Goal: Find specific page/section: Find specific page/section

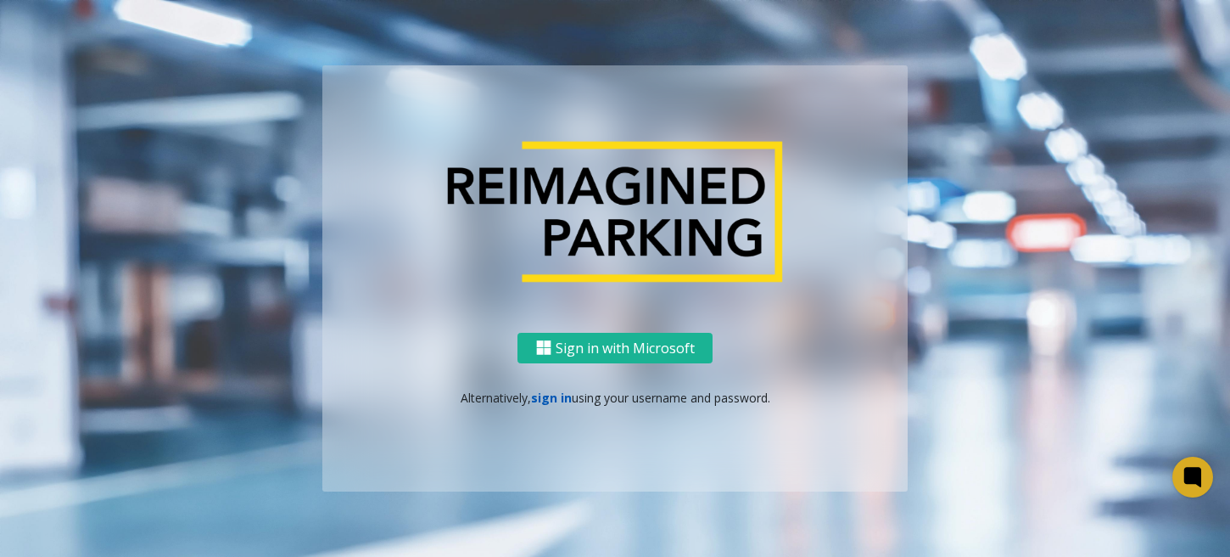
click at [540, 399] on link "sign in" at bounding box center [551, 397] width 41 height 16
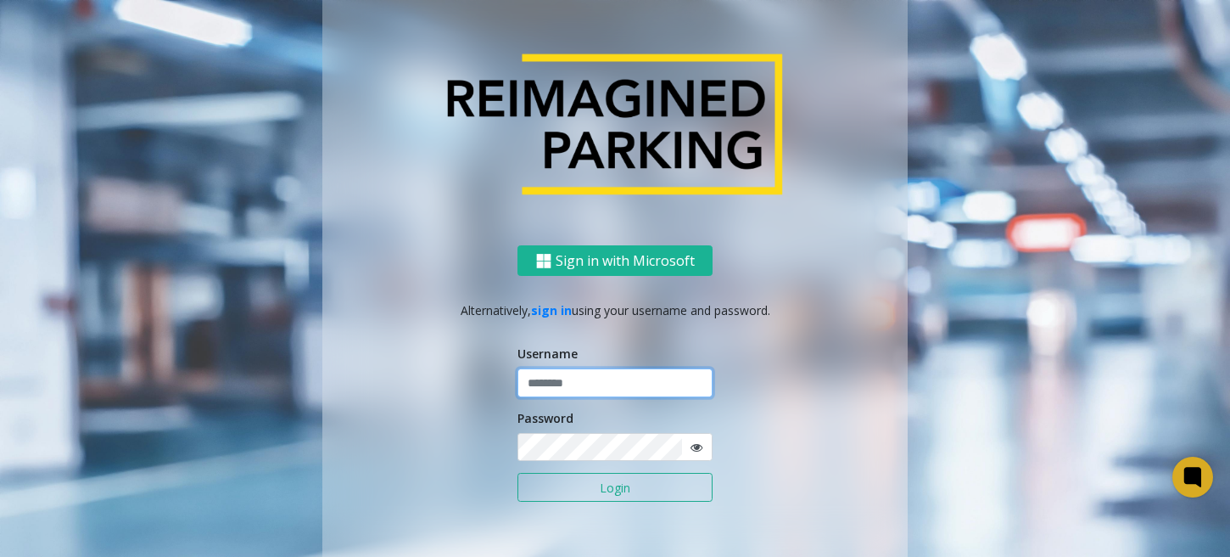
click at [614, 383] on input "text" at bounding box center [615, 382] width 195 height 29
type input "*****"
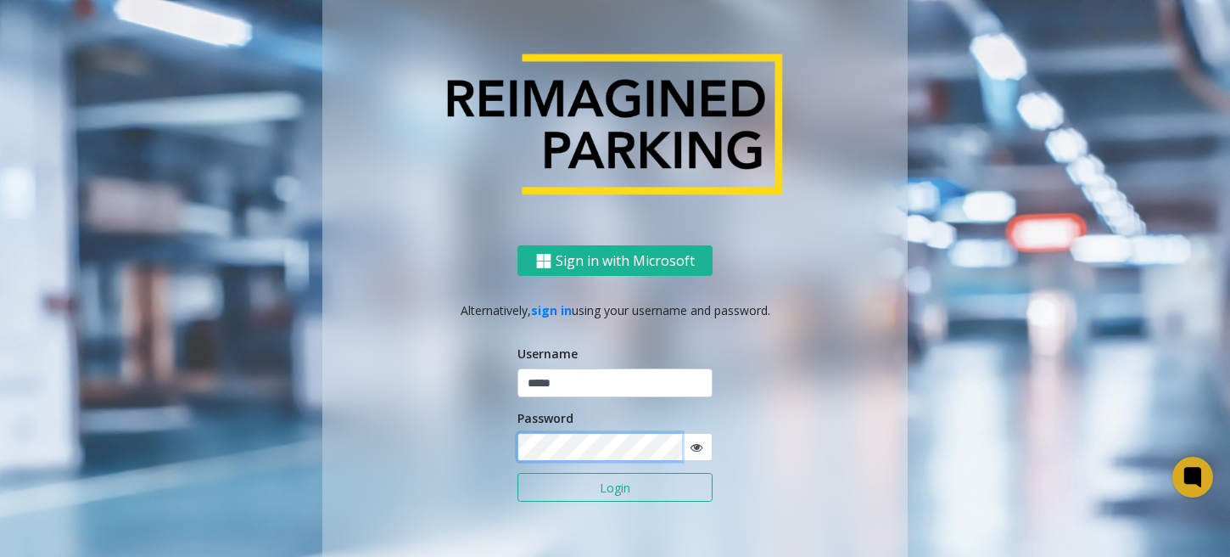
click at [518, 473] on button "Login" at bounding box center [615, 487] width 195 height 29
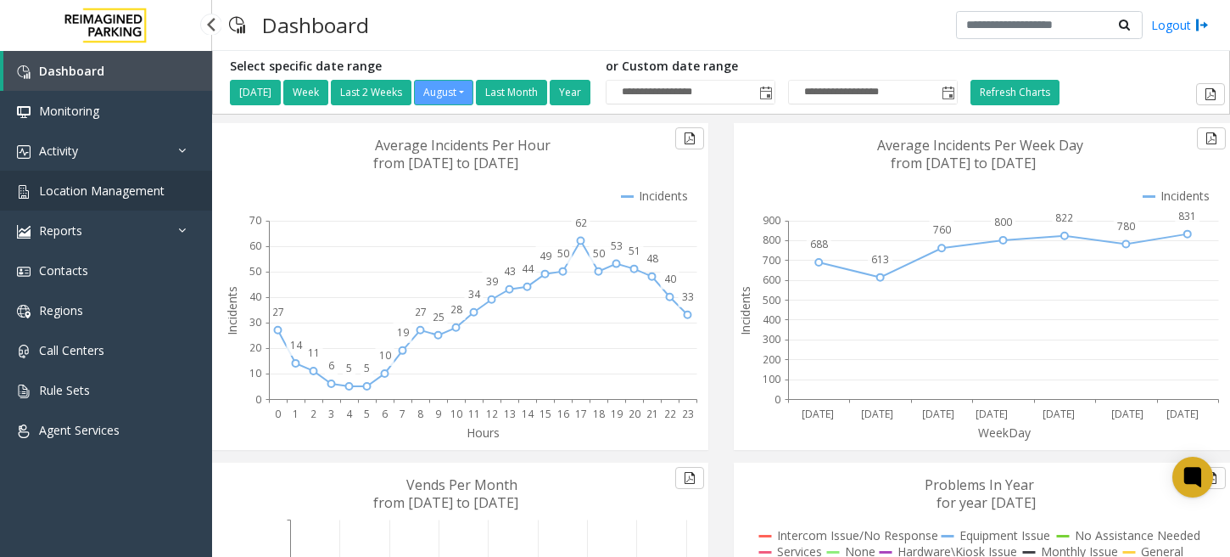
click at [125, 184] on span "Location Management" at bounding box center [102, 190] width 126 height 16
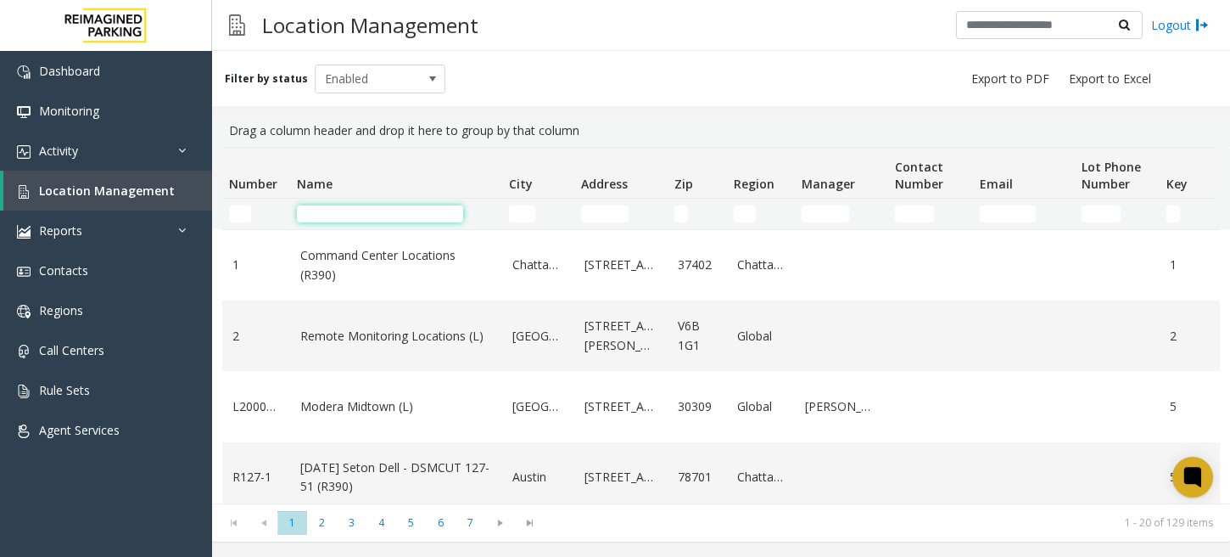
click at [408, 209] on input "Name Filter" at bounding box center [380, 213] width 166 height 17
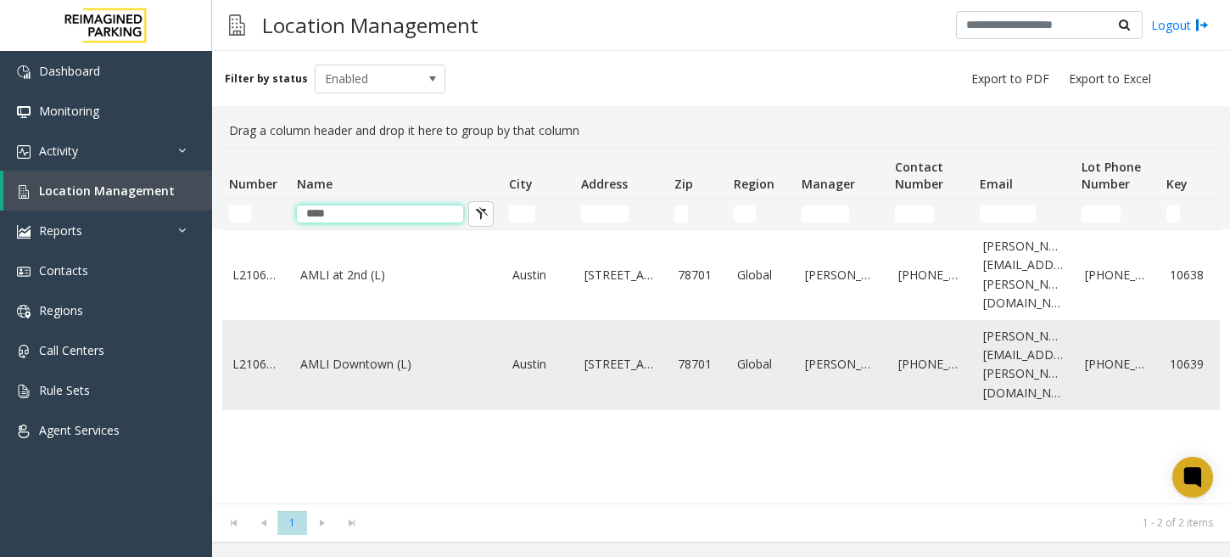
type input "****"
click at [349, 355] on link "AMLI Downtown (L)" at bounding box center [396, 364] width 192 height 19
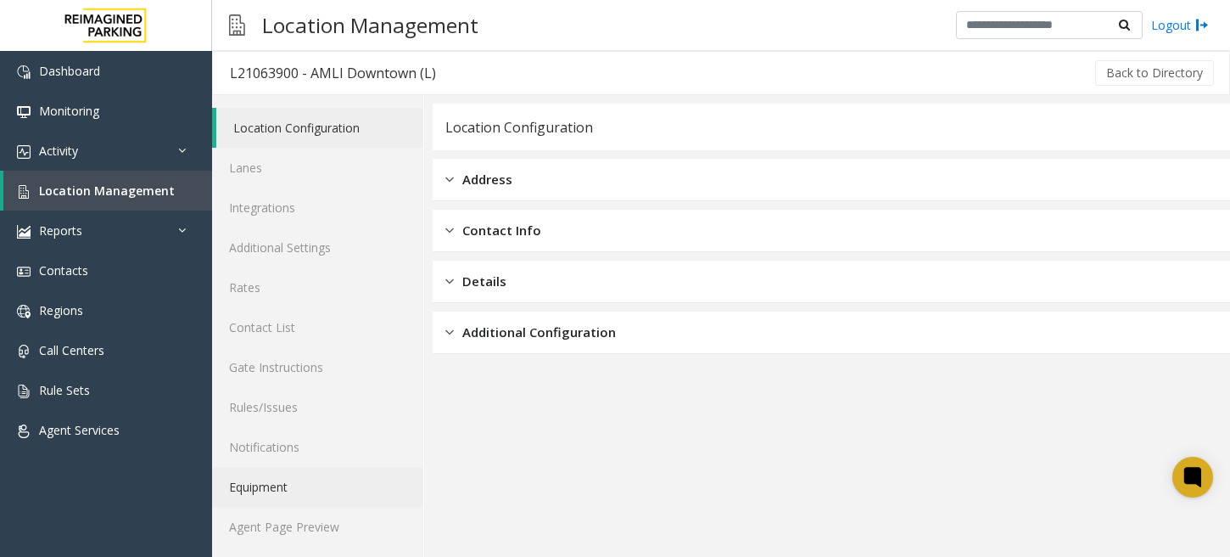
scroll to position [2, 0]
click at [321, 519] on link "Agent Page Preview" at bounding box center [317, 525] width 211 height 40
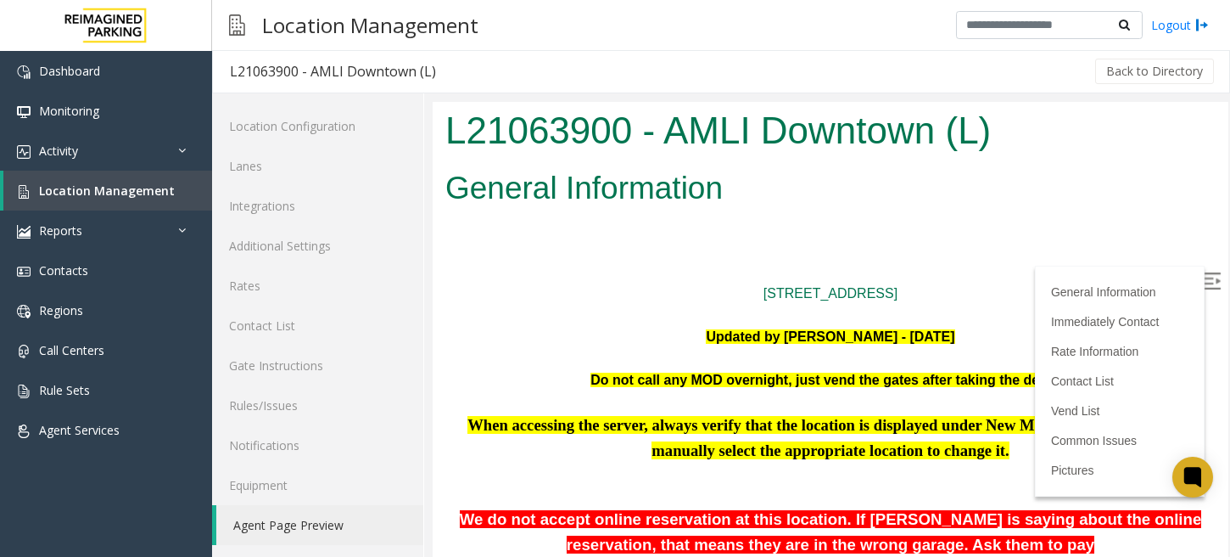
click at [1204, 274] on img at bounding box center [1212, 280] width 17 height 17
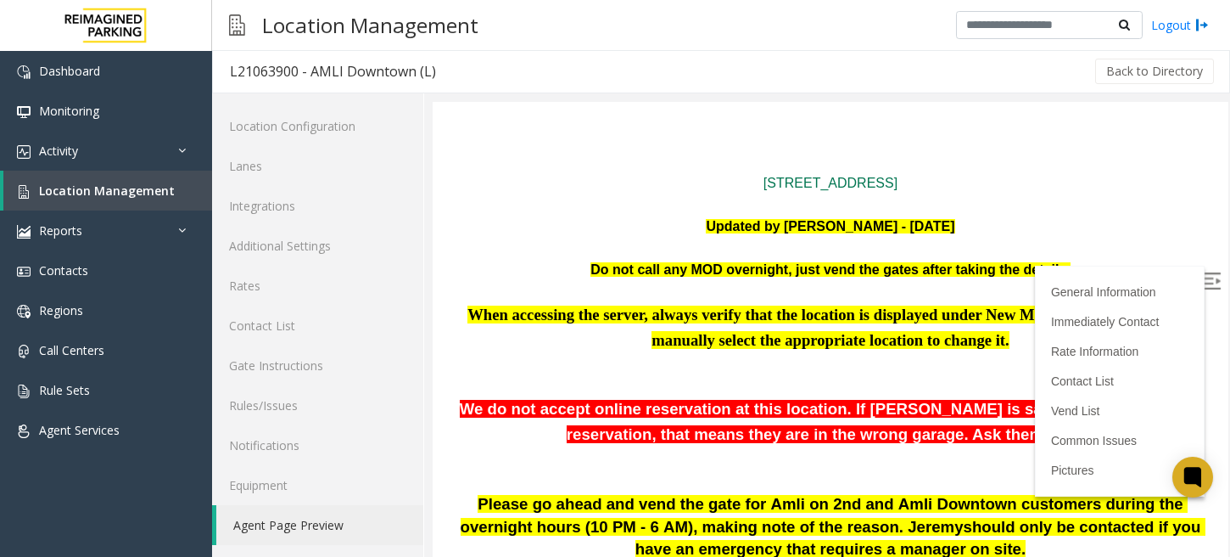
click at [1081, 187] on p "201Lavaca St. Austin, TX" at bounding box center [830, 183] width 770 height 22
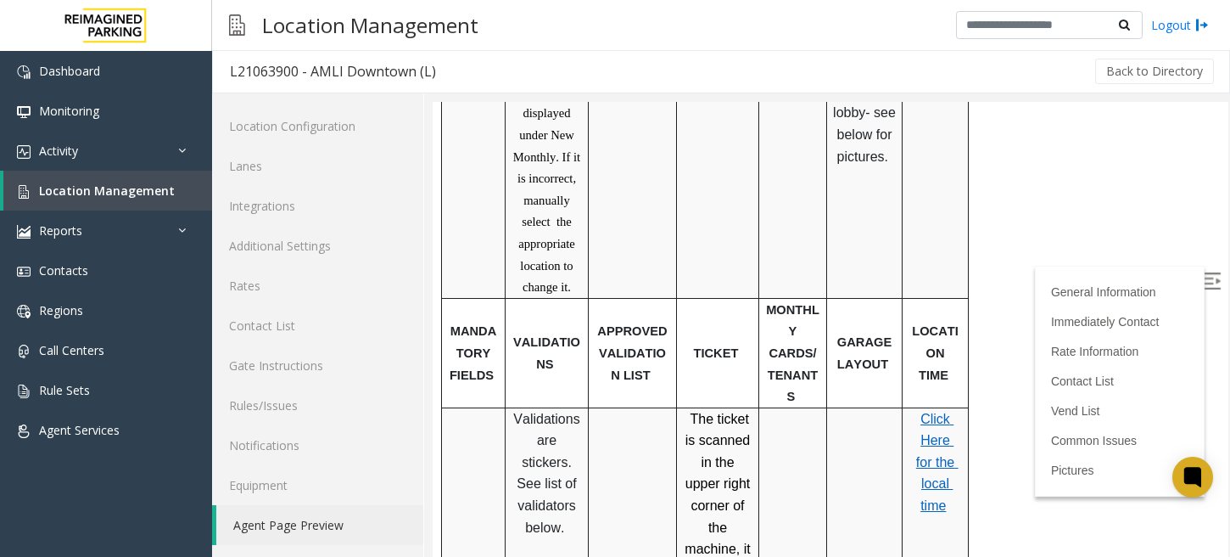
scroll to position [1241, 0]
